Goal: Navigation & Orientation: Find specific page/section

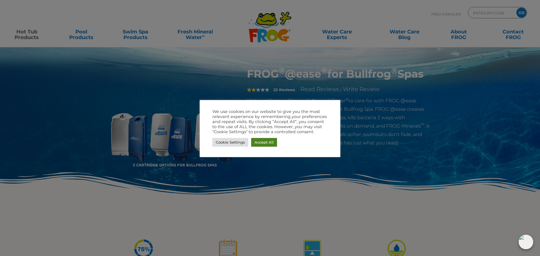
click at [264, 142] on link "Accept All" at bounding box center [264, 142] width 26 height 9
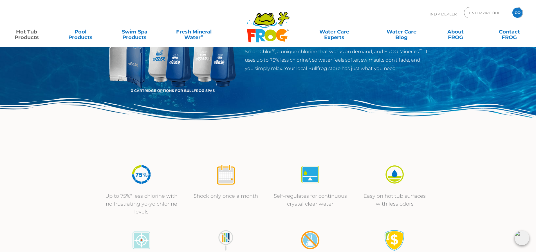
scroll to position [150, 0]
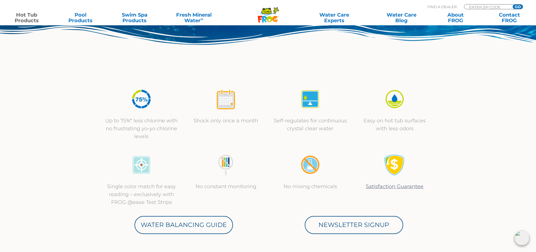
click at [313, 164] on img at bounding box center [310, 164] width 21 height 21
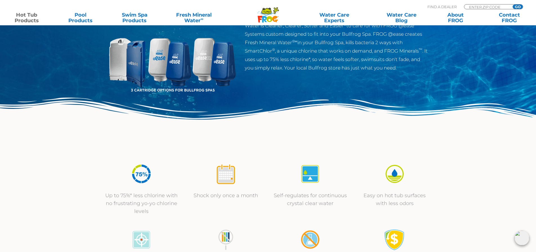
scroll to position [0, 0]
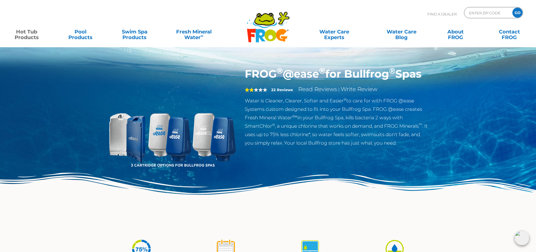
click at [270, 96] on div "2 22 Reviews Read Reviews | Write Review" at bounding box center [337, 91] width 184 height 12
click at [277, 134] on p "Water is Cleaner, Clearer, Softer and Easier ® to care for with FROG @ease Syst…" at bounding box center [337, 121] width 184 height 51
click at [129, 136] on img at bounding box center [172, 132] width 129 height 129
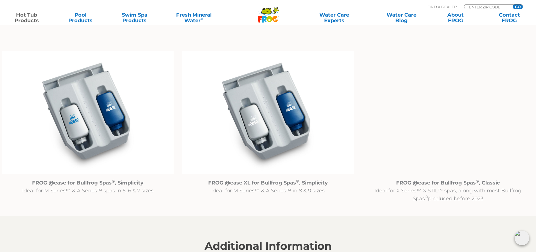
scroll to position [525, 0]
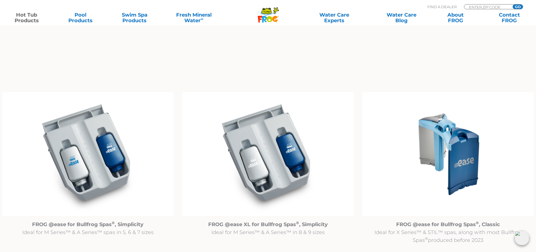
click at [460, 154] on img at bounding box center [448, 154] width 172 height 124
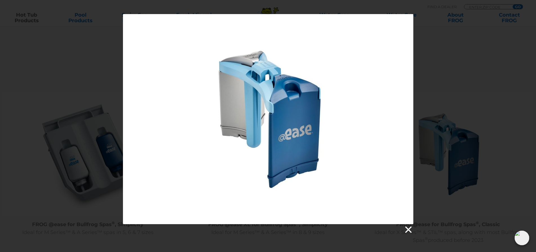
click at [408, 226] on link at bounding box center [408, 230] width 8 height 8
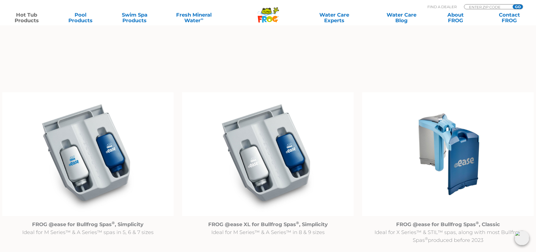
click at [452, 142] on img at bounding box center [448, 154] width 172 height 124
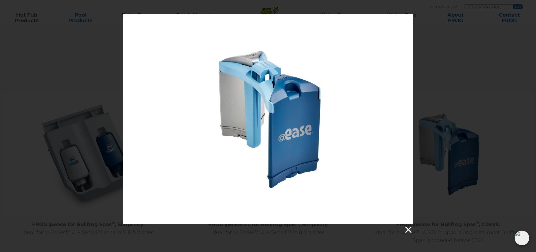
click at [408, 229] on link at bounding box center [408, 230] width 8 height 8
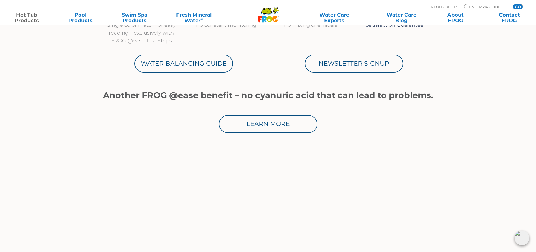
scroll to position [300, 0]
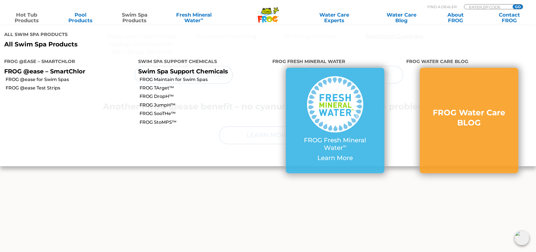
click at [131, 15] on link "Swim Spa Products" at bounding box center [135, 17] width 42 height 11
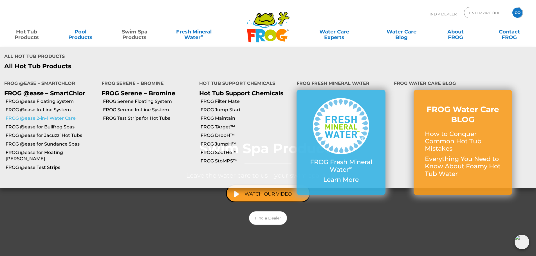
click at [43, 115] on link "FROG @ease 2-in-1 Water Care" at bounding box center [52, 118] width 92 height 6
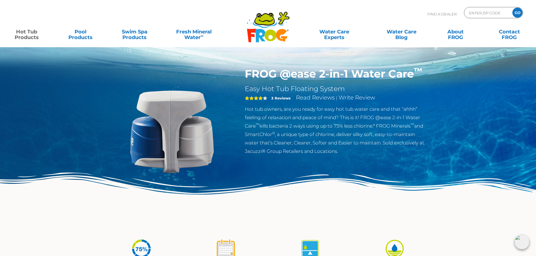
click at [305, 109] on p "Hot tub owners, are you ready for easy hot tub water care and that “ahhh” feeli…" at bounding box center [337, 130] width 184 height 51
click at [253, 98] on span "4" at bounding box center [254, 98] width 18 height 5
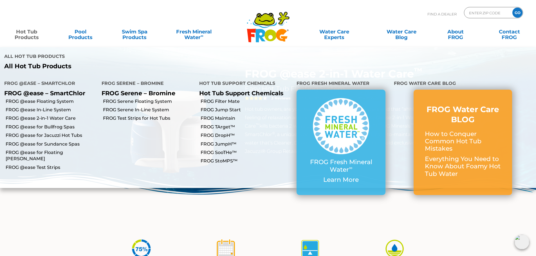
click at [30, 33] on link "Hot Tub Products" at bounding box center [27, 31] width 42 height 11
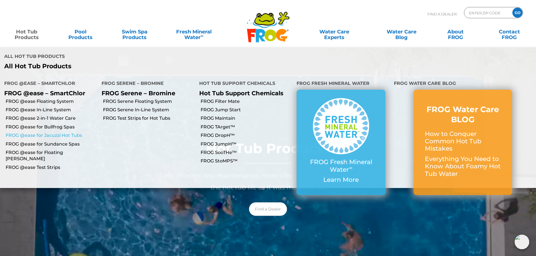
click at [49, 133] on link "FROG @ease for Jacuzzi Hot Tubs" at bounding box center [52, 136] width 92 height 6
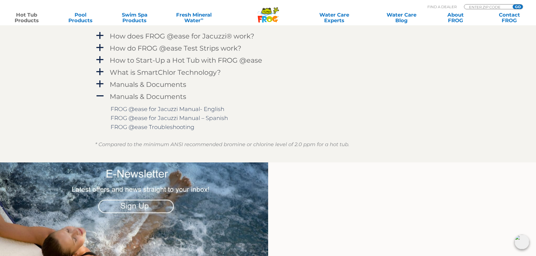
scroll to position [675, 0]
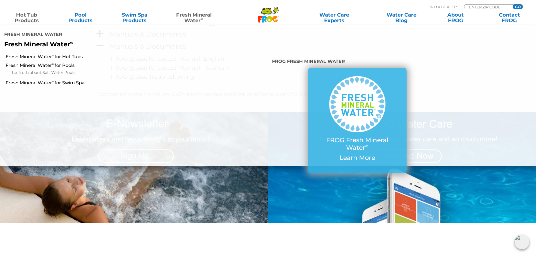
click at [195, 20] on link "Fresh Mineral Water ∞" at bounding box center [193, 17] width 53 height 11
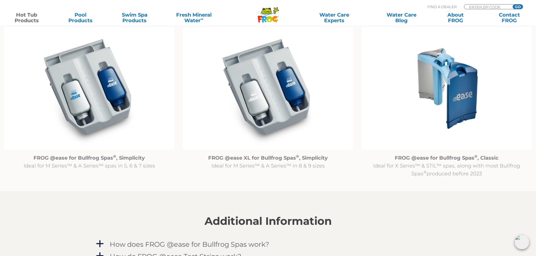
scroll to position [600, 0]
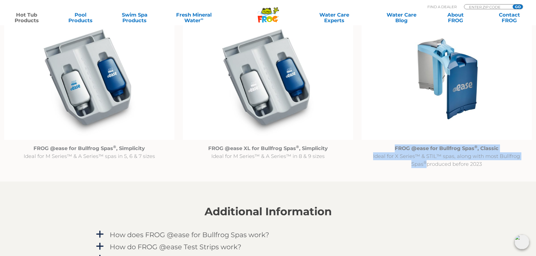
drag, startPoint x: 396, startPoint y: 149, endPoint x: 538, endPoint y: 155, distance: 142.8
copy p "FROG @ease for Bullfrog Spas ® , Classic Ideal for X Series™ & STIL™ spas, alon…"
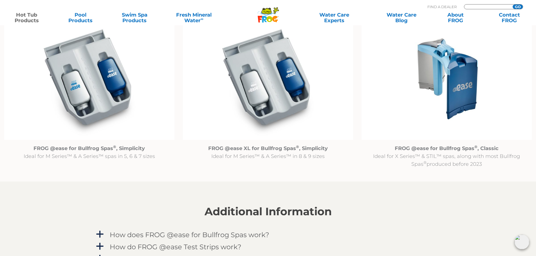
click at [486, 6] on input "Zip Code Form" at bounding box center [487, 7] width 38 height 5
type input "83646"
click at [519, 6] on input "GO" at bounding box center [518, 7] width 10 height 5
